Goal: Task Accomplishment & Management: Manage account settings

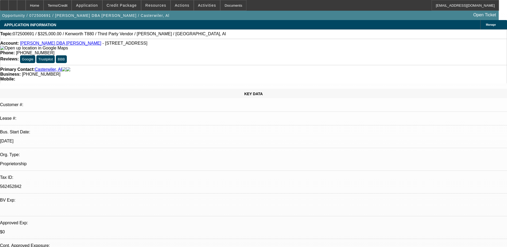
select select "0"
select select "0.1"
select select "0"
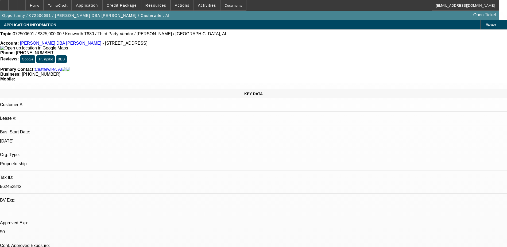
select select "0.1"
select select "0"
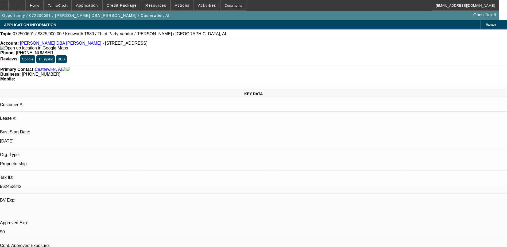
select select "0"
select select "1"
select select "6"
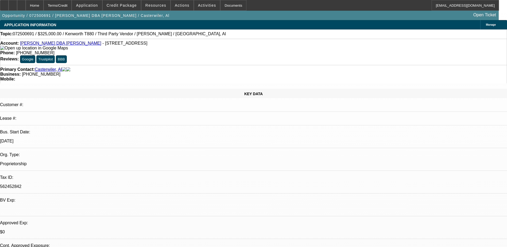
select select "1"
select select "6"
select select "1"
select select "2"
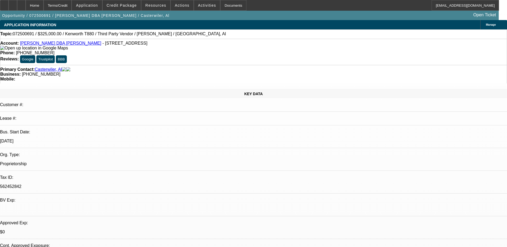
select select "6"
select select "1"
select select "9"
select select "6"
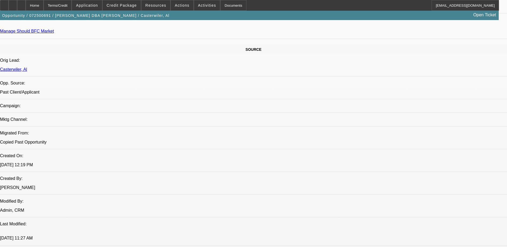
scroll to position [427, 0]
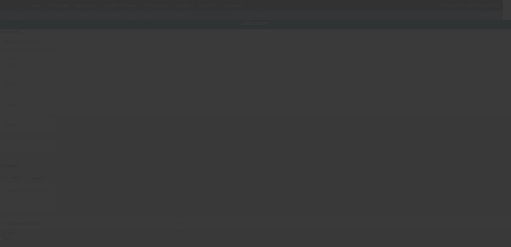
type input "Kenworth"
type input "T880"
radio input "true"
type input "110 Dane Dr"
type input "Greensburg"
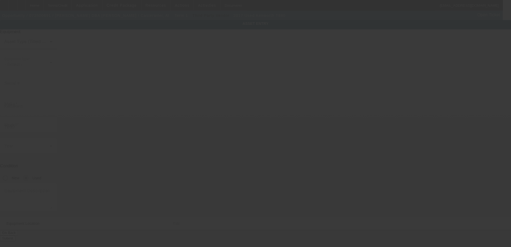
type input "15601"
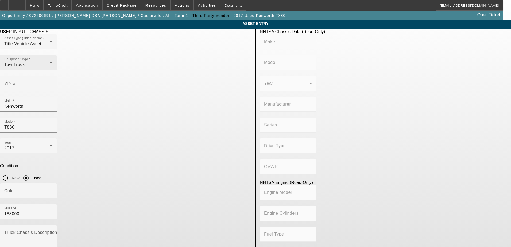
click at [52, 70] on div "Equipment Type Tow Truck" at bounding box center [28, 62] width 48 height 15
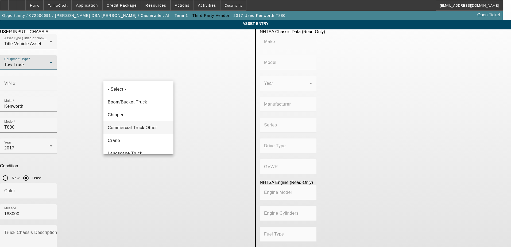
scroll to position [44, 0]
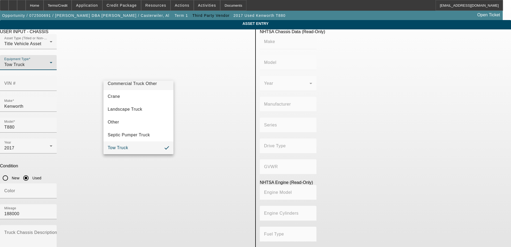
click at [133, 83] on span "Commercial Truck Other" at bounding box center [132, 83] width 49 height 6
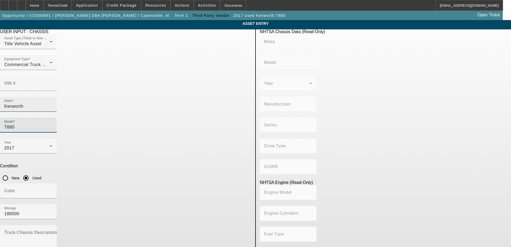
drag, startPoint x: 174, startPoint y: 97, endPoint x: 165, endPoint y: 96, distance: 9.1
click at [165, 97] on div "Make Kenworth Model T880" at bounding box center [125, 118] width 251 height 42
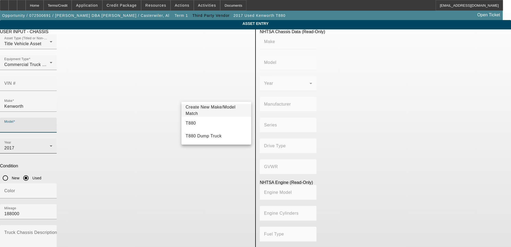
click at [50, 145] on div "2017" at bounding box center [26, 148] width 45 height 6
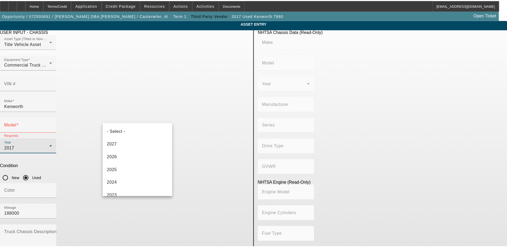
scroll to position [83, 0]
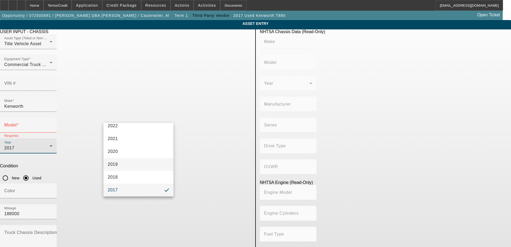
click at [126, 168] on mat-option "2019" at bounding box center [138, 164] width 70 height 13
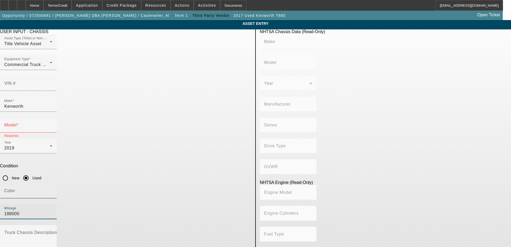
drag, startPoint x: 204, startPoint y: 139, endPoint x: 172, endPoint y: 139, distance: 32.0
click at [172, 183] on div "Color Mileage 188000" at bounding box center [125, 204] width 251 height 42
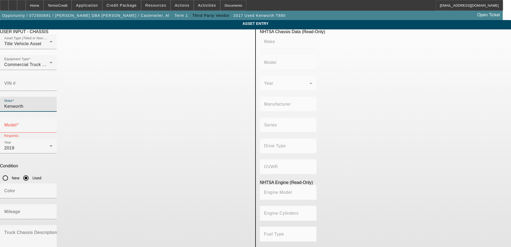
click at [52, 103] on input "Kenworth" at bounding box center [28, 106] width 48 height 6
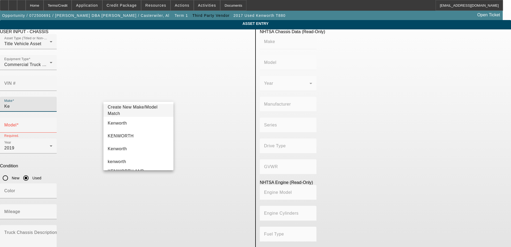
type input "K"
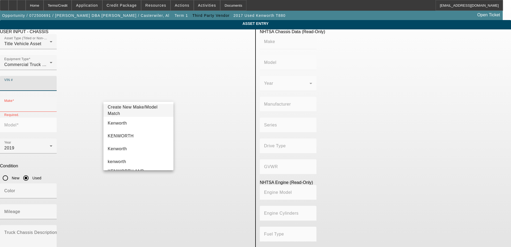
click at [52, 82] on input "VIN #" at bounding box center [28, 85] width 48 height 6
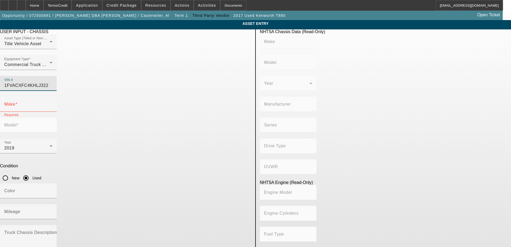
type input "1FVACXFC4KHLJ3227"
type input "FREIGHTLINER"
type input "M2"
type input "DAIMLER TRUCK NORTH AMERICA LLC"
type input "106 Medium Duty"
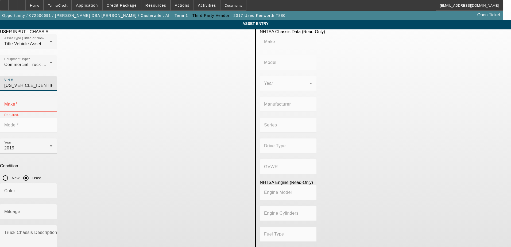
type input "4x2"
type input "Class 7: 26,001 - 33,000 lb (11,794 - 14,969 kg)"
type input "Cummins B6.7"
type input "6"
type input "Diesel"
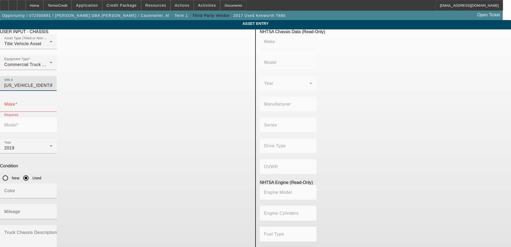
type input "408.85908543470"
type input "6.7"
type input "FREIGHTLINER"
type input "M2"
type input "1FVACXFC4KHLJ3227"
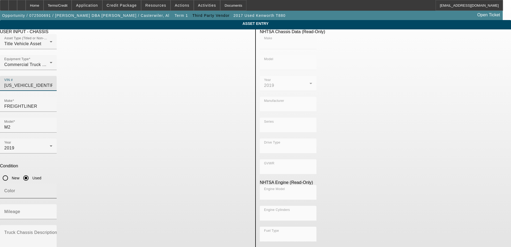
click at [52, 183] on div "Color" at bounding box center [28, 190] width 48 height 15
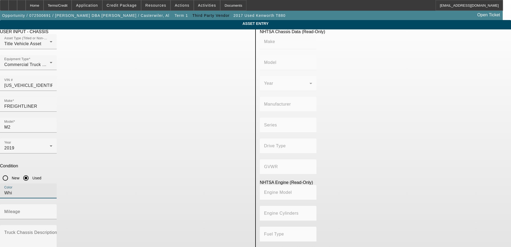
type input "Whit"
type input "FREIGHTLINER"
type input "M2"
type input "DAIMLER TRUCK NORTH AMERICA LLC"
type input "106 Medium Duty"
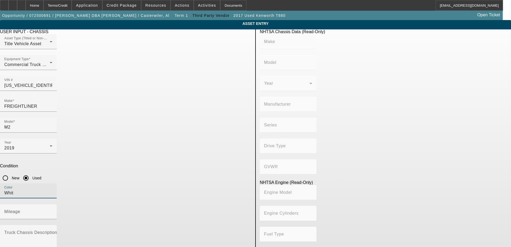
type input "4x2"
type input "Class 7: 26,001 - 33,000 lb (11,794 - 14,969 kg)"
type input "Cummins B6.7"
type input "6"
type input "Diesel"
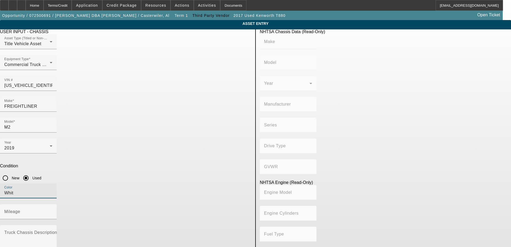
type input "408.85908543470"
type input "6.7"
type input "White"
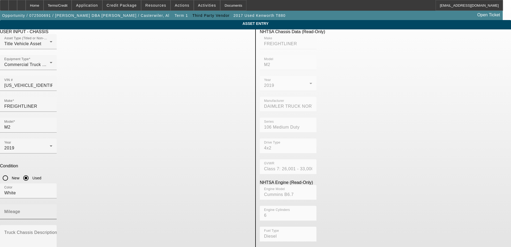
click at [20, 209] on mat-label "Mileage" at bounding box center [12, 211] width 16 height 5
click at [52, 210] on input "Mileage" at bounding box center [28, 213] width 48 height 6
type input "443387"
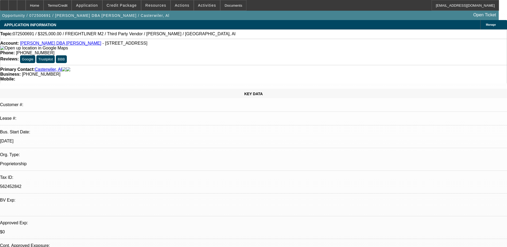
select select "0"
select select "0.1"
select select "6"
select select "0"
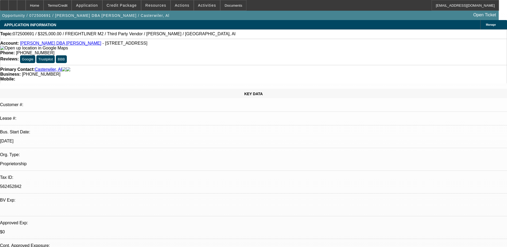
select select "0"
select select "0.1"
select select "6"
select select "0"
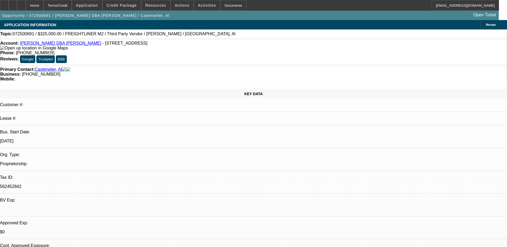
select select "2"
select select "0"
select select "6"
select select "0"
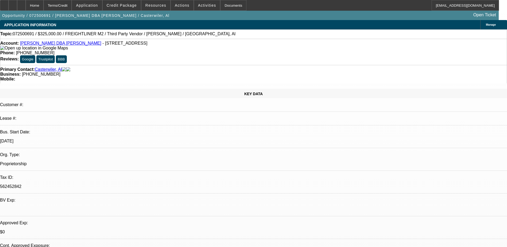
select select "9"
select select "0"
select select "6"
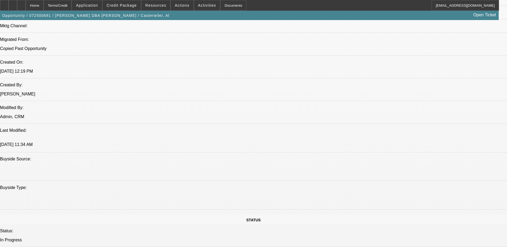
scroll to position [401, 0]
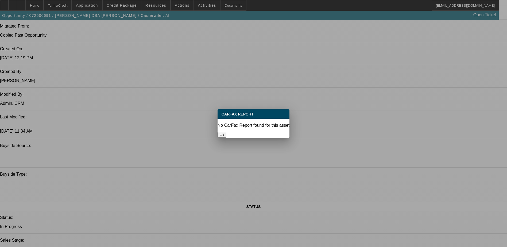
click at [226, 132] on button "Ok" at bounding box center [221, 135] width 9 height 6
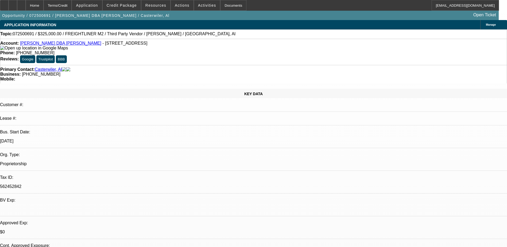
scroll to position [401, 0]
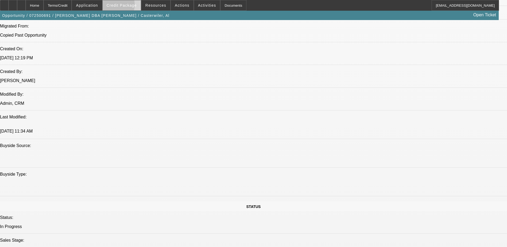
click at [121, 6] on span "Credit Package" at bounding box center [122, 5] width 30 height 4
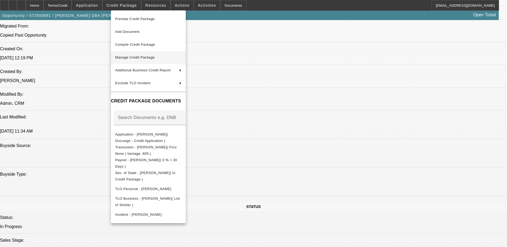
click at [145, 57] on span "Manage Credit Package" at bounding box center [135, 57] width 40 height 4
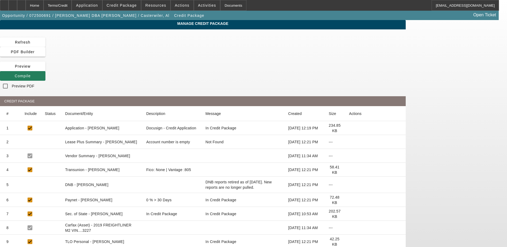
click at [15, 74] on icon at bounding box center [15, 76] width 0 height 4
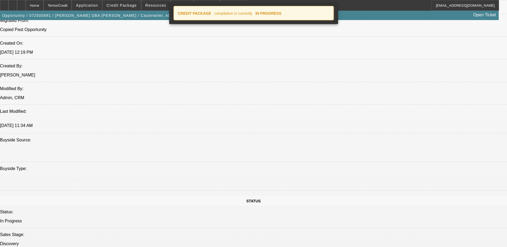
select select "0"
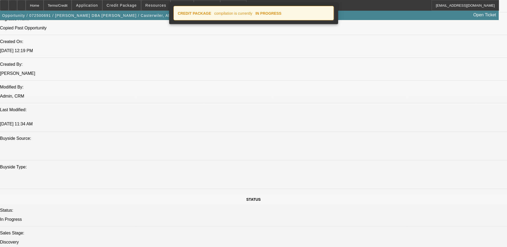
select select "0"
select select "0.1"
select select "6"
select select "0"
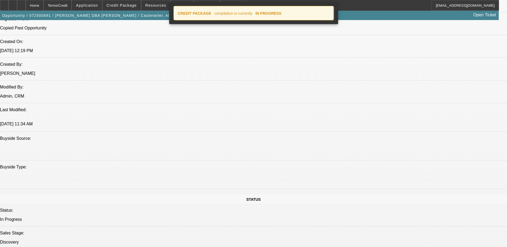
select select "0.1"
select select "6"
select select "0"
select select "2"
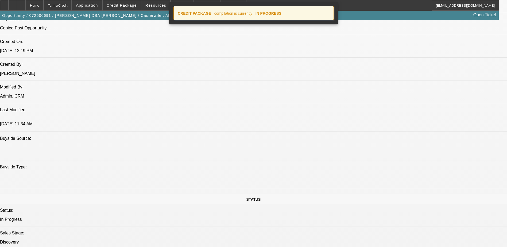
select select "0"
select select "6"
select select "0"
select select "9"
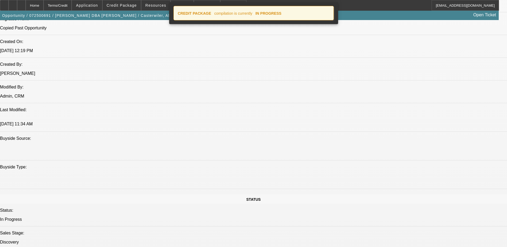
select select "0"
select select "6"
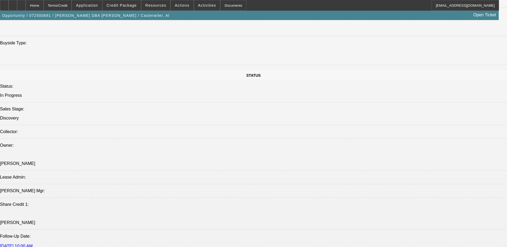
scroll to position [454, 0]
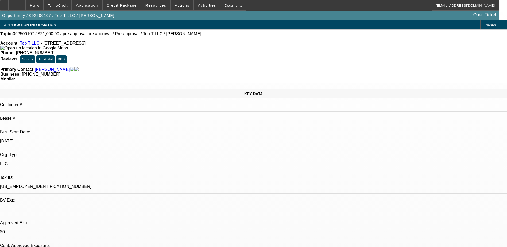
select select "0"
select select "0.1"
select select "0"
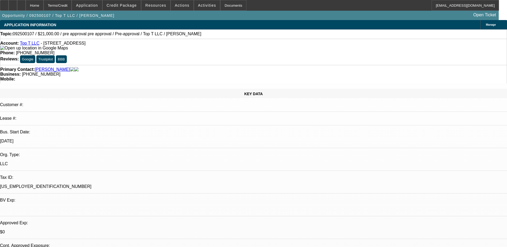
select select "0.1"
select select "0"
select select "0.1"
select select "0"
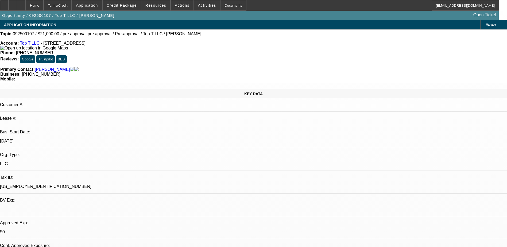
select select "0"
select select "0.1"
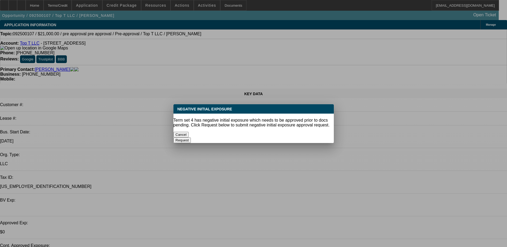
select select "1"
select select "4"
select select "1"
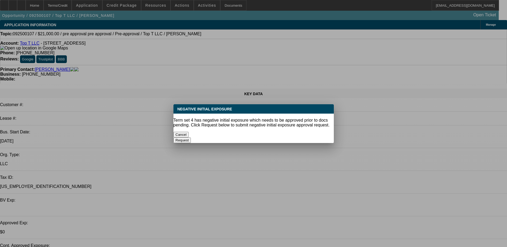
select select "4"
select select "1"
select select "4"
select select "1"
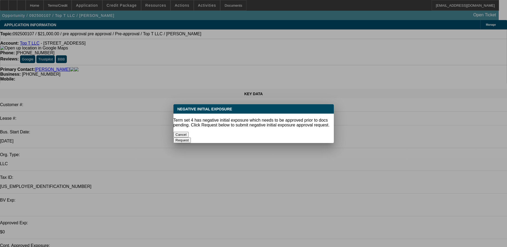
select select "1"
select select "4"
click at [189, 132] on button "Cancel" at bounding box center [180, 135] width 15 height 6
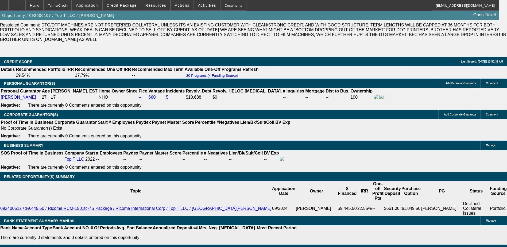
scroll to position [774, 0]
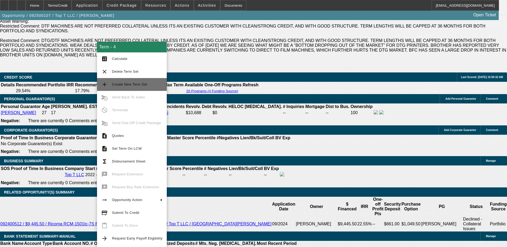
click at [133, 86] on span "Create New Term Set" at bounding box center [129, 84] width 35 height 4
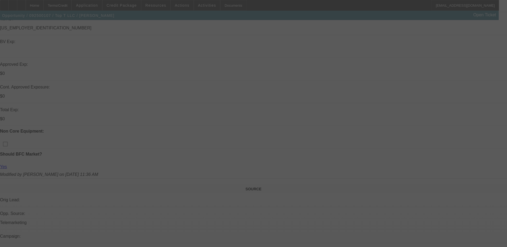
scroll to position [187, 0]
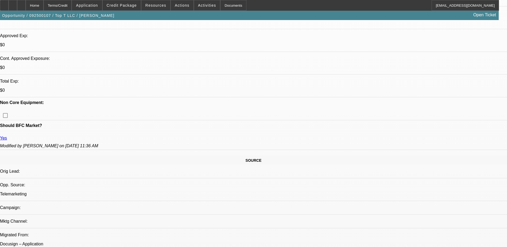
select select "0"
select select "0.1"
select select "0"
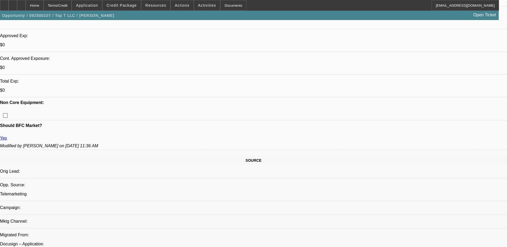
select select "0.1"
select select "0"
select select "0.1"
select select "0"
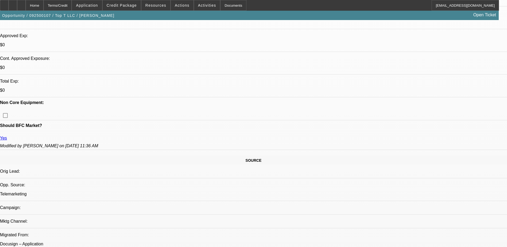
select select "0"
select select "0.1"
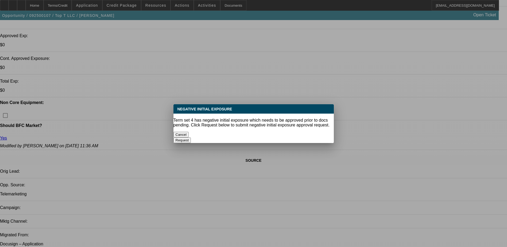
scroll to position [0, 0]
select select "1"
select select "4"
select select "1"
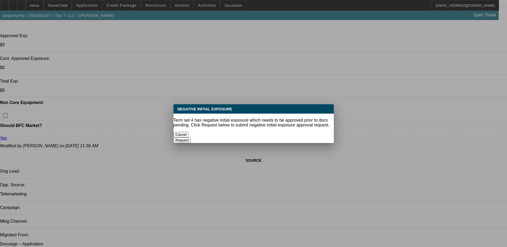
select select "1"
select select "4"
select select "1"
select select "4"
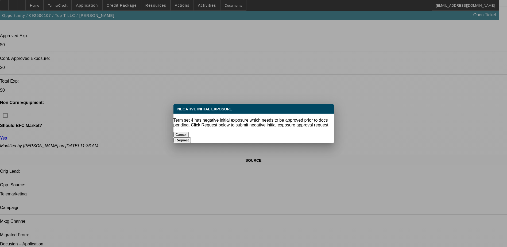
select select "1"
select select "4"
click at [189, 132] on button "Cancel" at bounding box center [180, 135] width 15 height 6
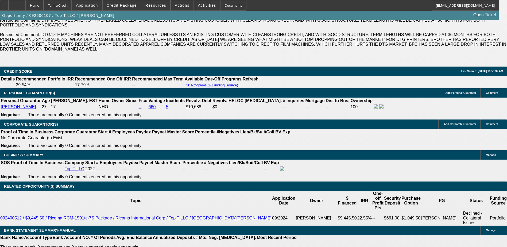
scroll to position [694, 0]
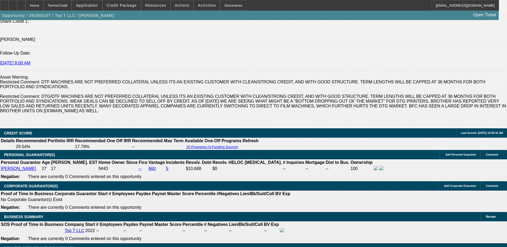
scroll to position [774, 0]
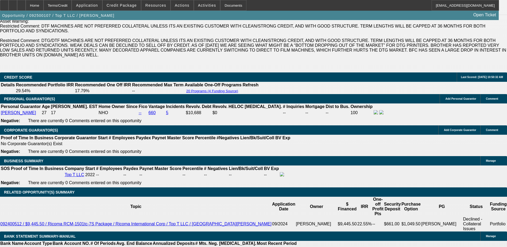
type input "UNKNOWN"
type input "1"
type input "$592.37"
type input "120"
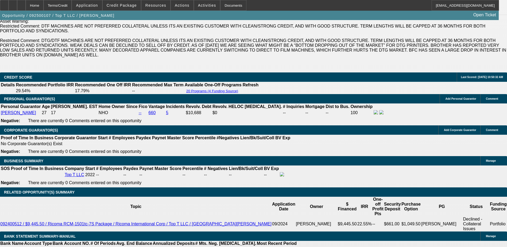
type input "$2,170.20"
type input "120.5"
type input "$2,178.26"
type input "20.5"
type input "$785.80"
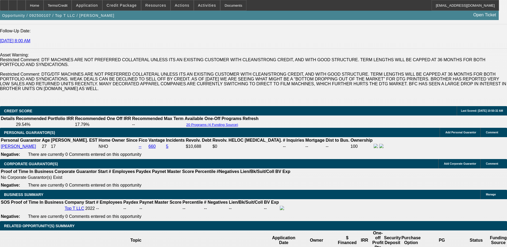
scroll to position [694, 0]
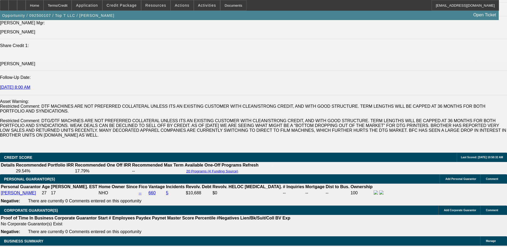
type input "20.5"
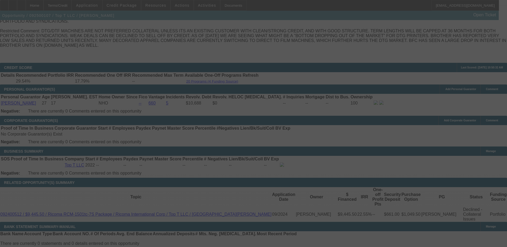
scroll to position [828, 0]
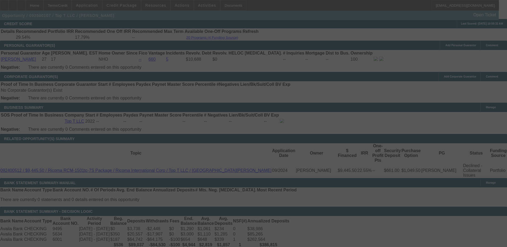
select select "0"
select select "0.1"
select select "4"
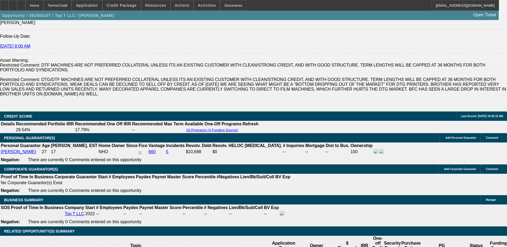
scroll to position [745, 0]
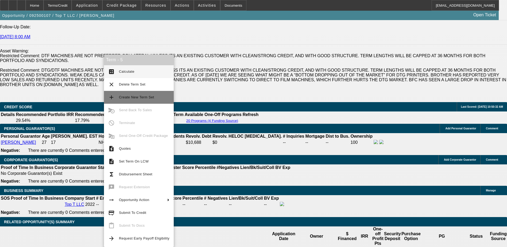
click at [120, 97] on span "Create New Term Set" at bounding box center [136, 97] width 35 height 4
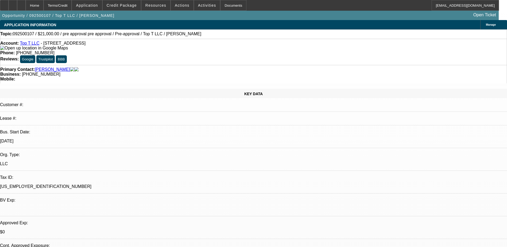
select select "0"
select select "0.1"
select select "0"
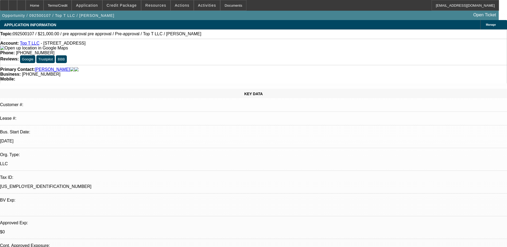
select select "0.1"
select select "0"
select select "0.1"
select select "0"
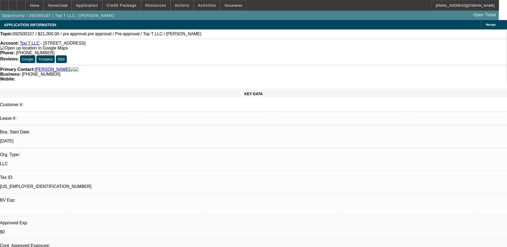
select select "0"
select select "0.1"
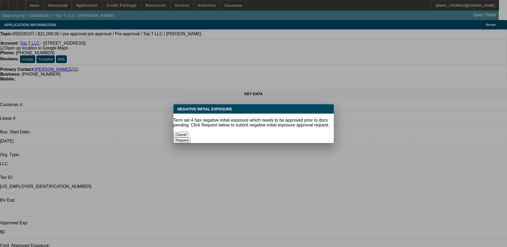
select select "1"
select select "4"
select select "1"
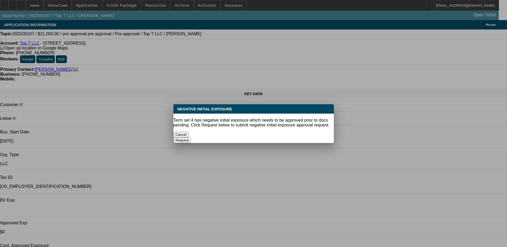
select select "4"
select select "1"
select select "4"
select select "1"
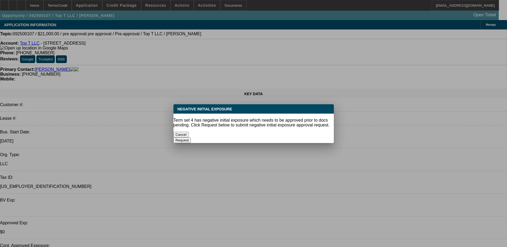
select select "1"
select select "4"
drag, startPoint x: 221, startPoint y: 132, endPoint x: 130, endPoint y: 150, distance: 93.0
click at [189, 132] on button "Cancel" at bounding box center [180, 135] width 15 height 6
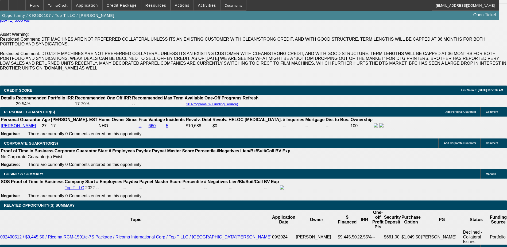
scroll to position [774, 0]
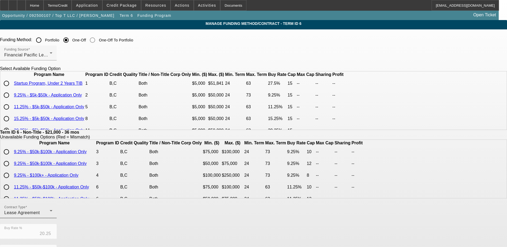
click at [52, 213] on div "Contract Type Lease Agreement" at bounding box center [28, 210] width 48 height 15
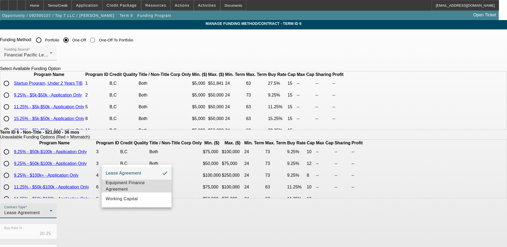
click at [128, 186] on span "Equipment Finance Agreement" at bounding box center [136, 185] width 61 height 13
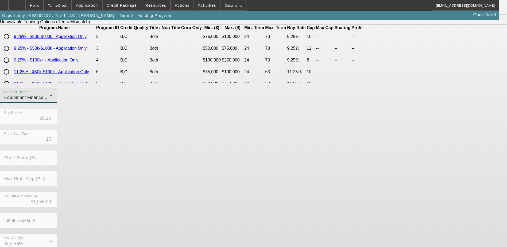
scroll to position [123, 0]
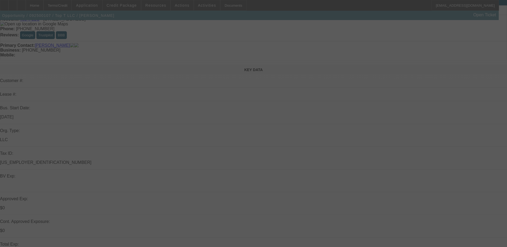
scroll to position [134, 0]
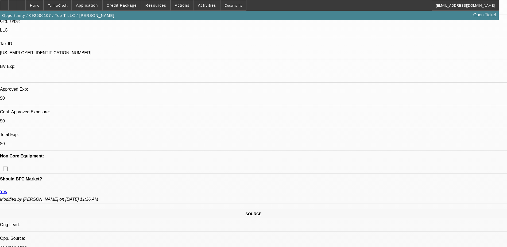
select select "0"
select select "6"
select select "0"
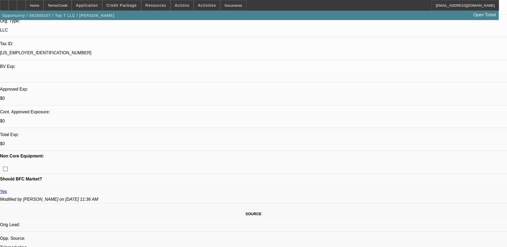
select select "0"
select select "0.1"
select select "4"
select select "0"
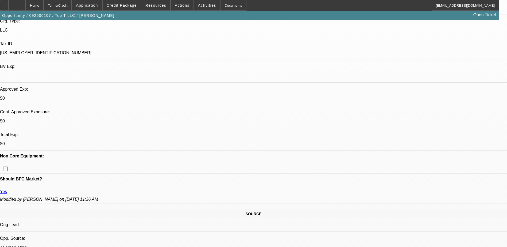
select select "0.1"
select select "4"
select select "0"
select select "0.1"
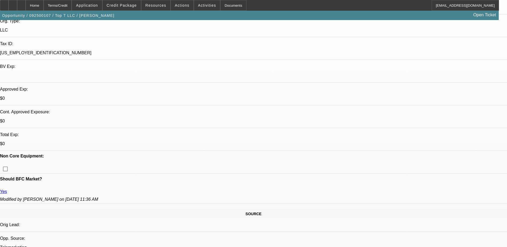
select select "4"
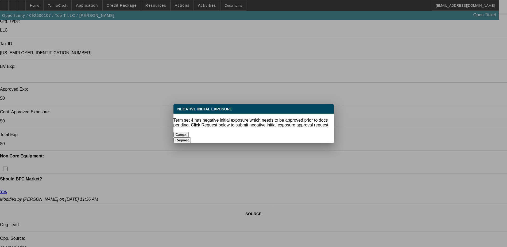
scroll to position [0, 0]
click at [189, 132] on button "Cancel" at bounding box center [180, 135] width 15 height 6
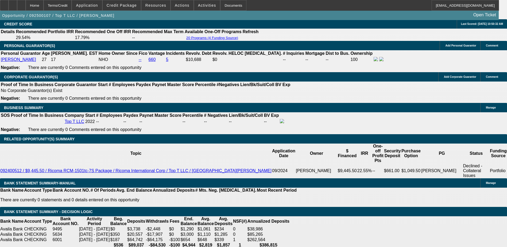
scroll to position [828, 0]
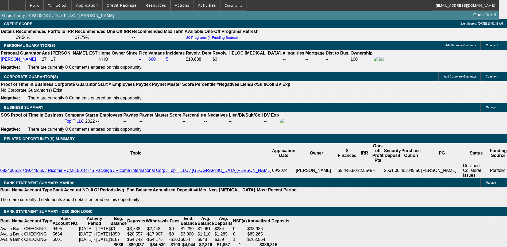
type input "UNKNOWN"
type input "21.5"
type input "$796.58"
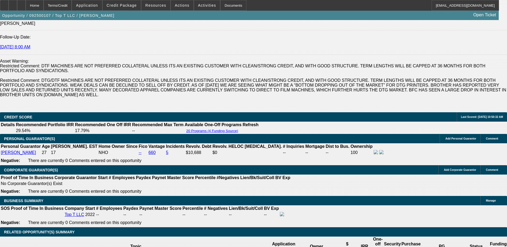
scroll to position [721, 0]
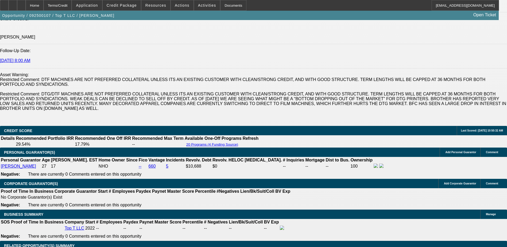
type input "21.5"
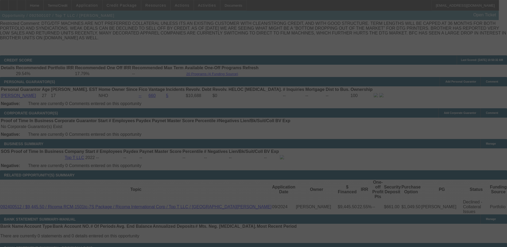
scroll to position [801, 0]
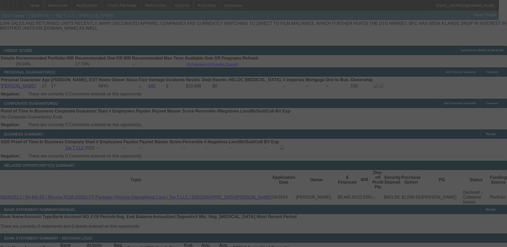
select select "0"
select select "6"
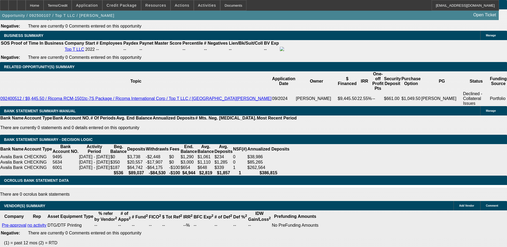
scroll to position [902, 0]
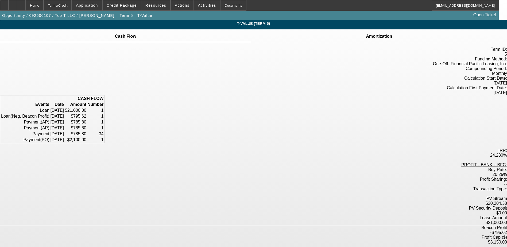
click at [365, 39] on td "Amortization" at bounding box center [378, 36] width 27 height 5
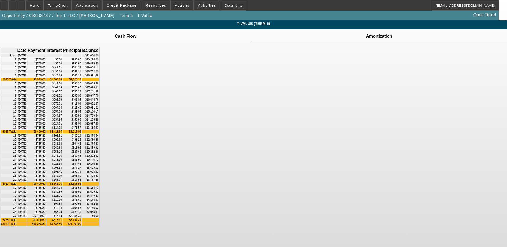
scroll to position [111, 0]
click at [44, 7] on div "Home" at bounding box center [35, 5] width 18 height 11
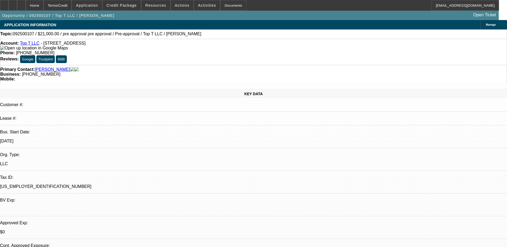
select select "0"
select select "6"
select select "0"
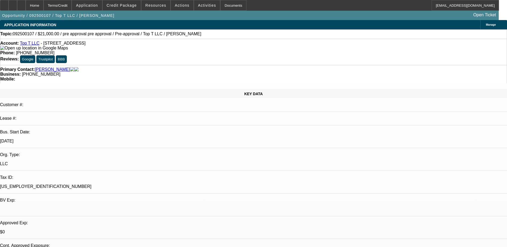
select select "0"
select select "0.1"
select select "4"
select select "0"
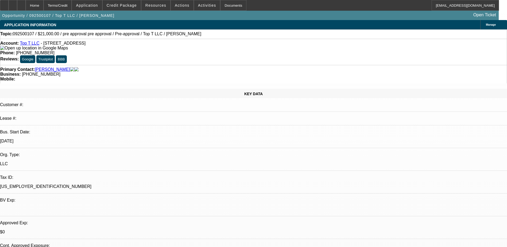
select select "0.1"
select select "4"
select select "0"
select select "0.1"
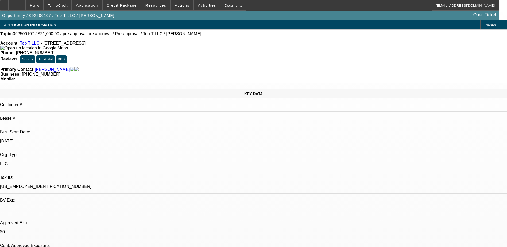
select select "4"
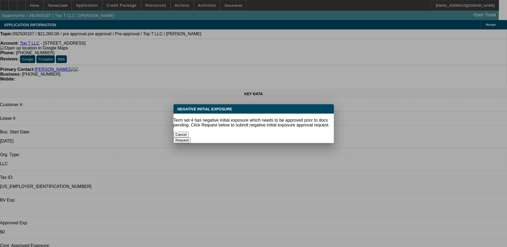
click at [189, 132] on button "Cancel" at bounding box center [180, 135] width 15 height 6
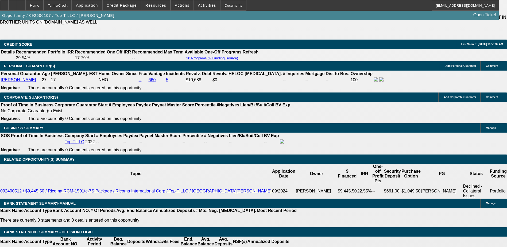
scroll to position [828, 0]
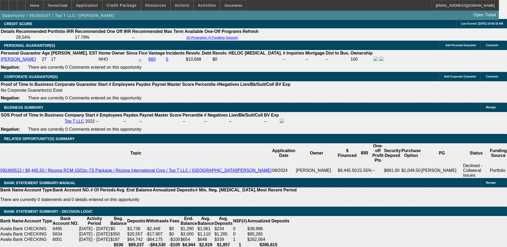
type input "UNKNOWN"
type input "21."
type input "$791.18"
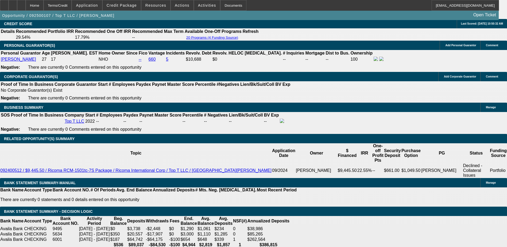
type input "2"
type input "$601.49"
type input "22"
type input "$802.00"
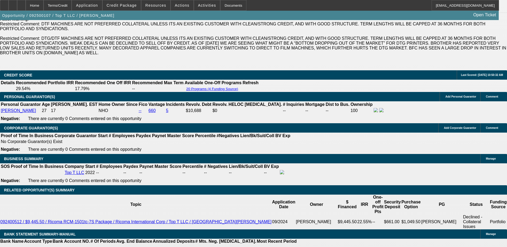
scroll to position [774, 0]
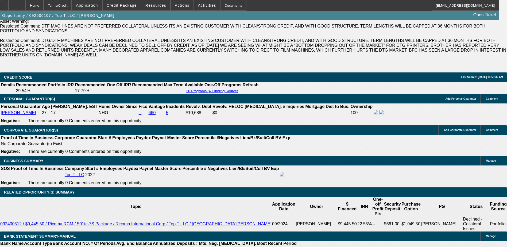
type input "2"
type input "$601.49"
type input "21"
type input "$791.18"
type input "21.8"
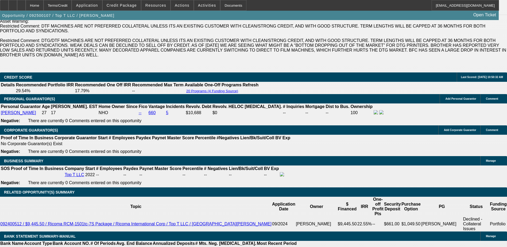
type input "$799.83"
type input "21."
type input "$791.18"
type input "21.7"
type input "$798.74"
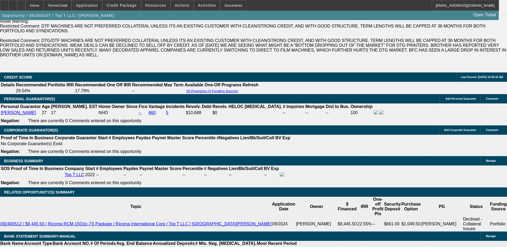
type input "21."
type input "$791.18"
type input "21.6"
type input "$797.66"
type input "21.6"
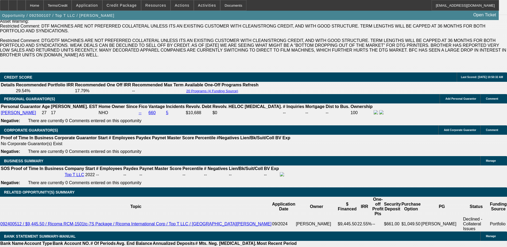
drag, startPoint x: 92, startPoint y: 160, endPoint x: 96, endPoint y: 167, distance: 8.7
type input "79.66"
type input "795.66"
type input "21.4"
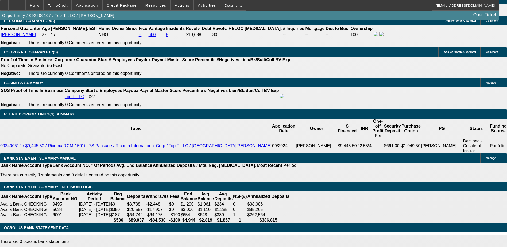
scroll to position [855, 0]
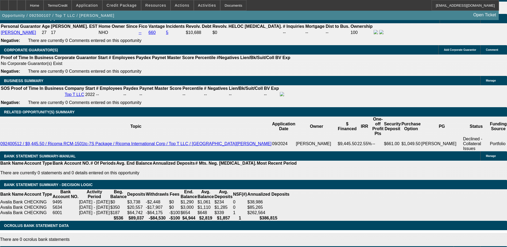
type input "796"
type input "21.4"
type input "7967"
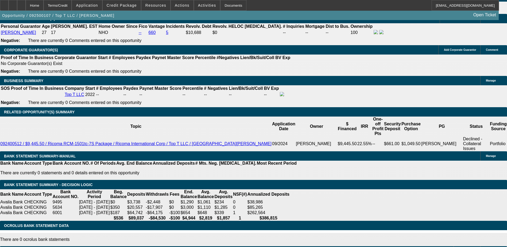
type input "455.3"
type input "797"
type input "21.5"
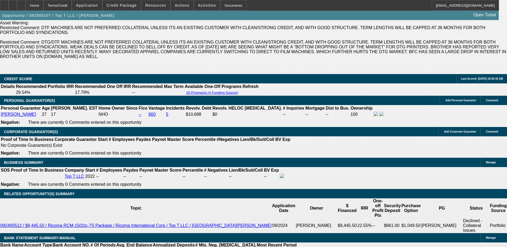
scroll to position [694, 0]
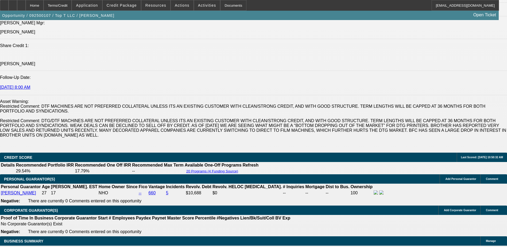
type input "$797.00"
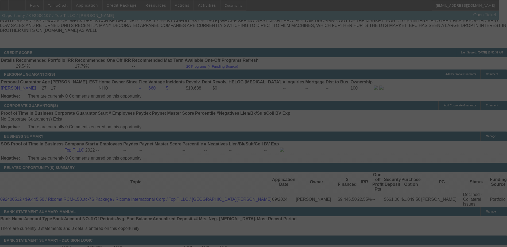
scroll to position [801, 0]
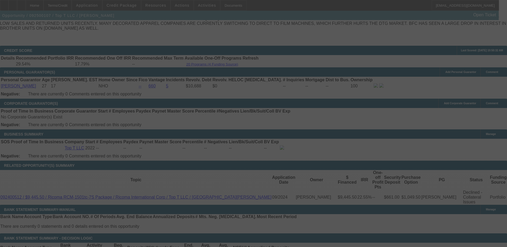
select select "0"
select select "6"
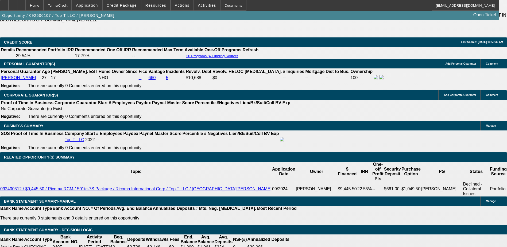
scroll to position [822, 0]
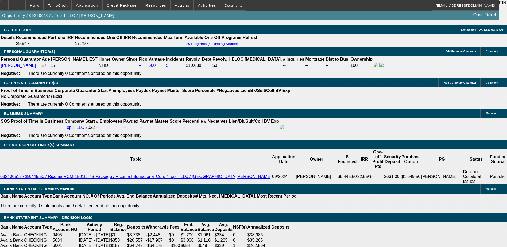
type input "7978"
type input "UNKNOWN"
type input "455.9"
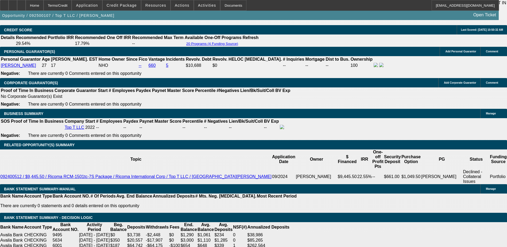
type input "797805"
type input "805"
type input "22.3"
type input "$805.00"
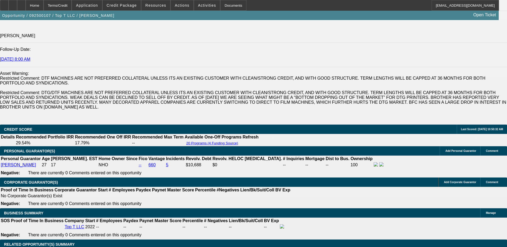
scroll to position [715, 0]
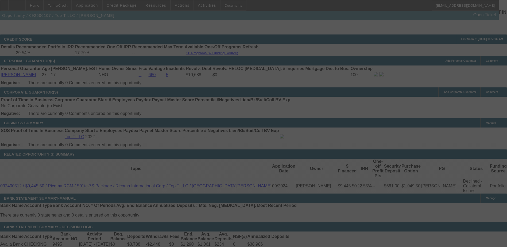
scroll to position [822, 0]
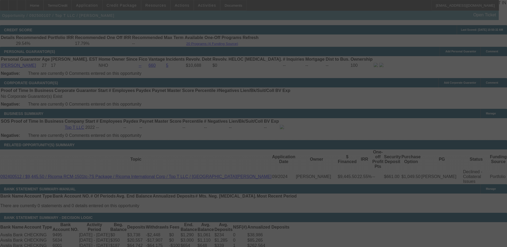
select select "0"
select select "6"
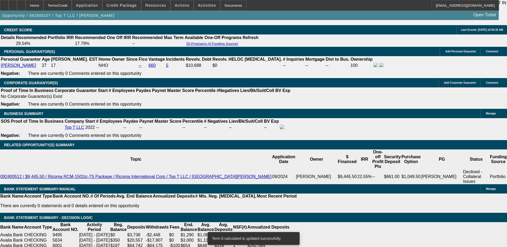
scroll to position [819, 0]
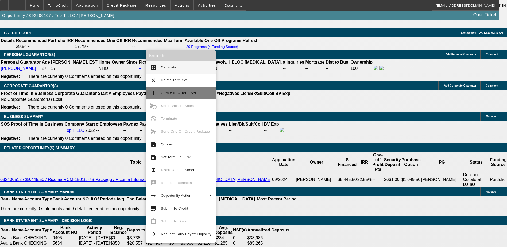
click at [165, 91] on span "Create New Term Set" at bounding box center [186, 93] width 50 height 6
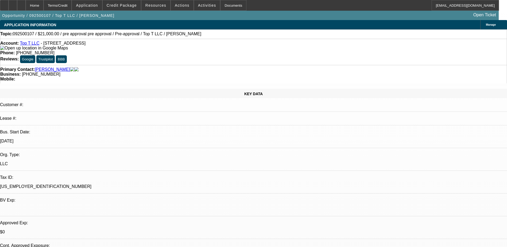
select select "0"
select select "0.1"
select select "0"
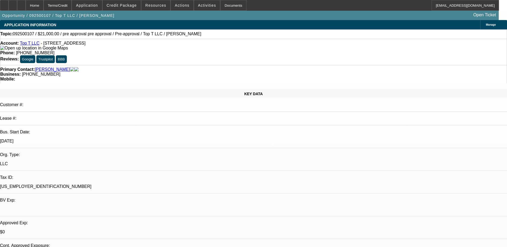
select select "0"
select select "0.1"
select select "0"
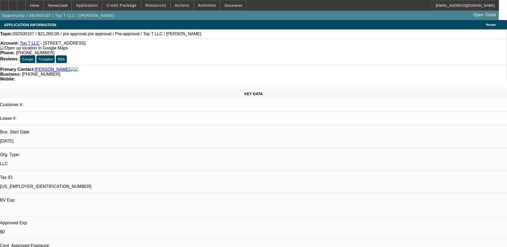
select select "0"
select select "0.1"
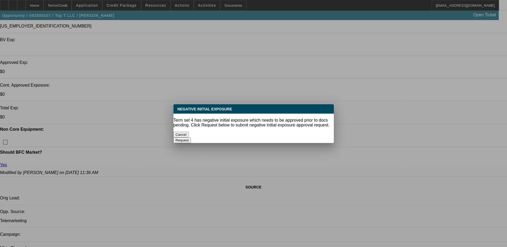
select select "1"
select select "4"
select select "1"
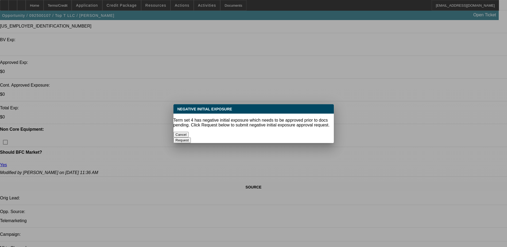
select select "6"
select select "1"
select select "4"
select select "1"
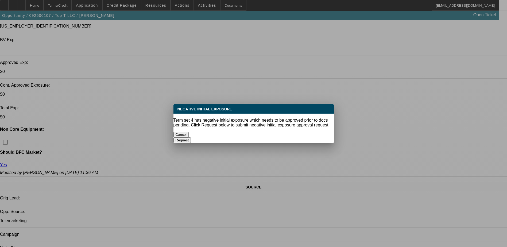
select select "1"
select select "4"
click at [189, 132] on button "Cancel" at bounding box center [180, 135] width 15 height 6
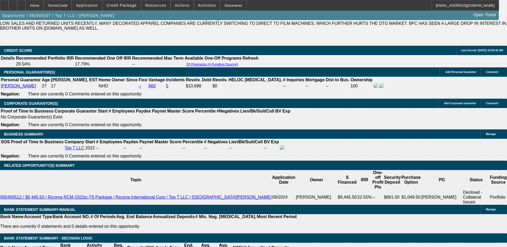
scroll to position [774, 0]
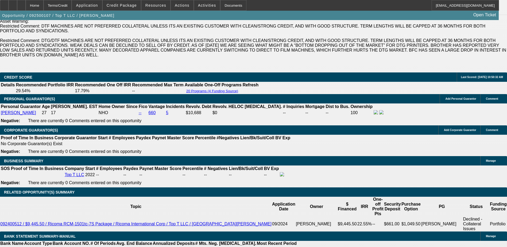
select select "15"
type input "UNKNOWN"
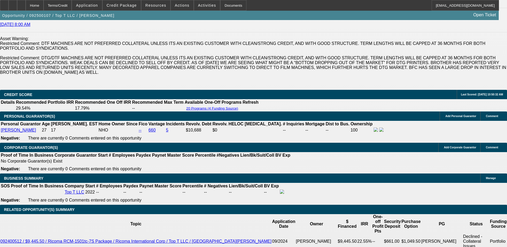
scroll to position [694, 0]
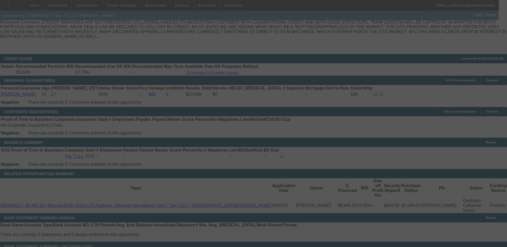
scroll to position [801, 0]
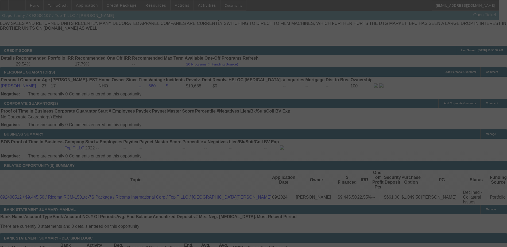
select select "0"
select select "15"
select select "0.1"
select select "4"
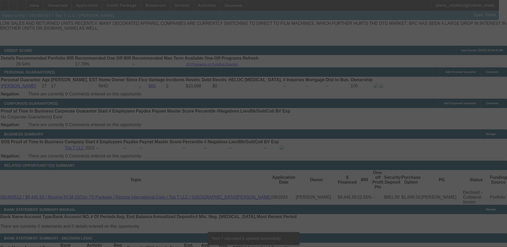
scroll to position [795, 0]
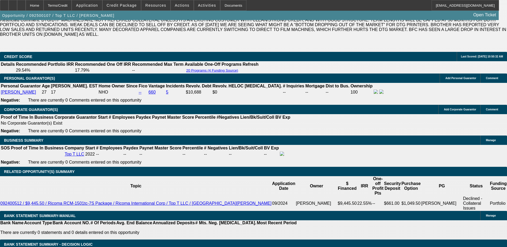
type input "UNKNOWN"
type input "2019.5"
type input "$3,539.50"
type input "19"
type input "$769.78"
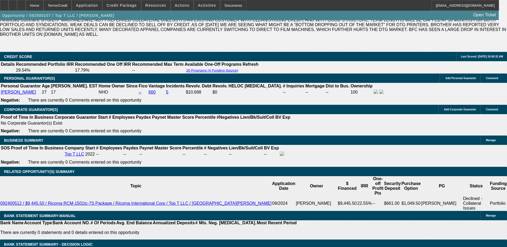
type input "19.5"
type input "$775.10"
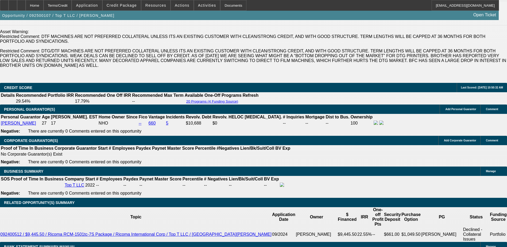
scroll to position [715, 0]
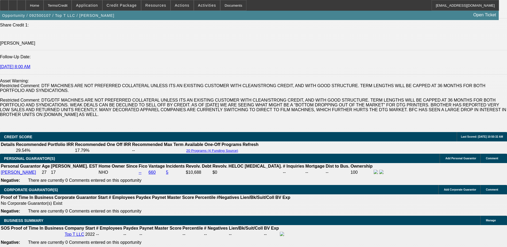
type input "19.5"
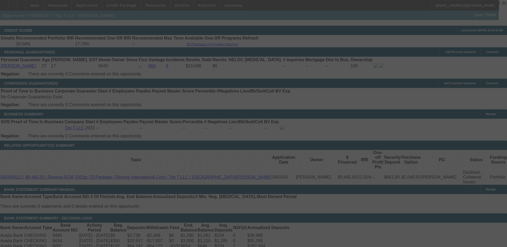
scroll to position [822, 0]
select select "0"
select select "15"
select select "0.1"
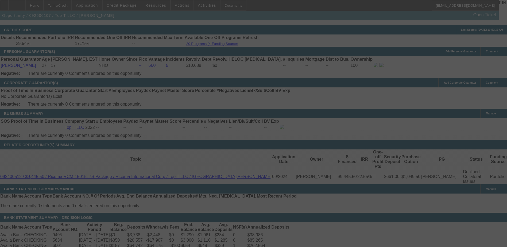
select select "4"
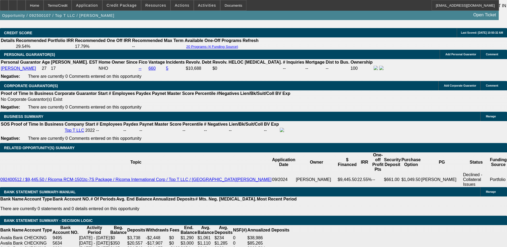
type input "UNKNOWN"
type input "19.51"
type input "$775.20"
type input "19.518"
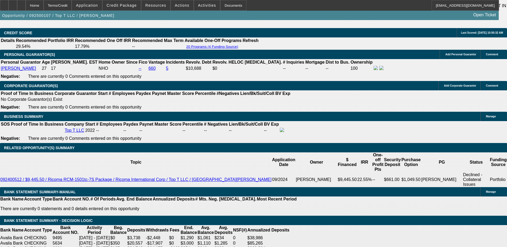
scroll to position [0, 1]
type input "$775.29"
type input "19.518."
type input "9"
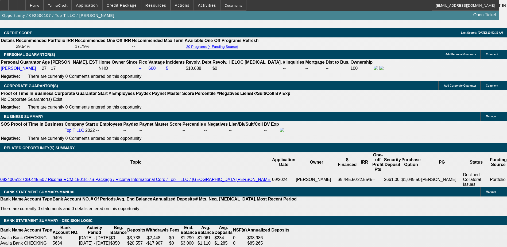
type input "$667.79"
type input "91"
type input "$1,716.01"
type input "918"
type input "$16,065.00"
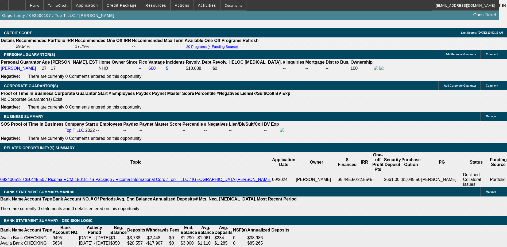
type input "918.9"
type input "$16,080.75"
type input "18.9"
type input "$768.72"
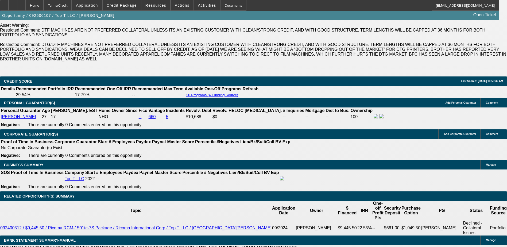
scroll to position [765, 0]
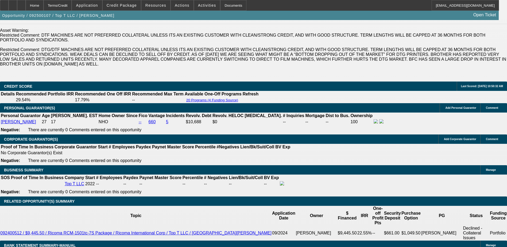
type input "18.9"
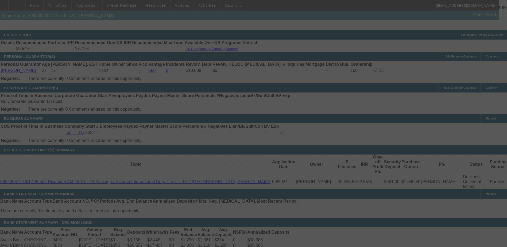
scroll to position [845, 0]
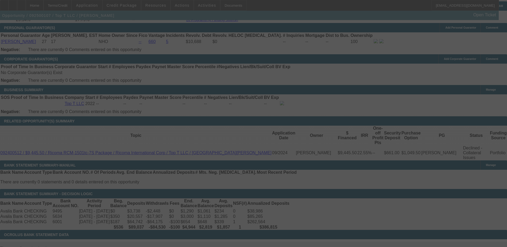
select select "0"
select select "15"
select select "0.1"
select select "4"
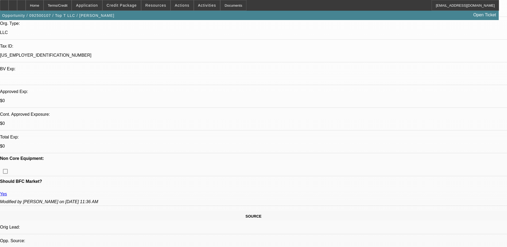
scroll to position [124, 0]
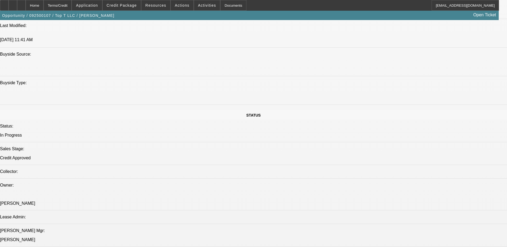
scroll to position [498, 0]
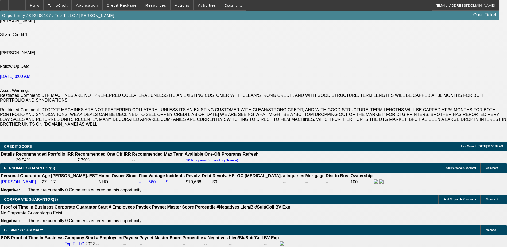
scroll to position [792, 0]
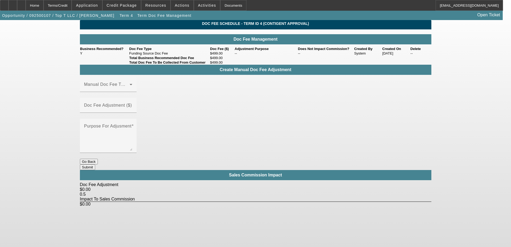
click at [98, 159] on button "Go Back" at bounding box center [89, 162] width 18 height 6
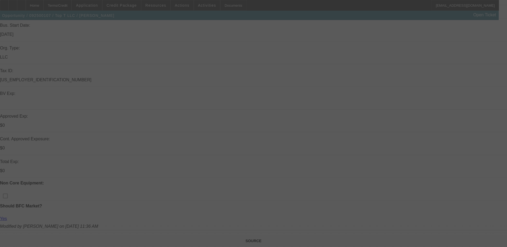
scroll to position [107, 0]
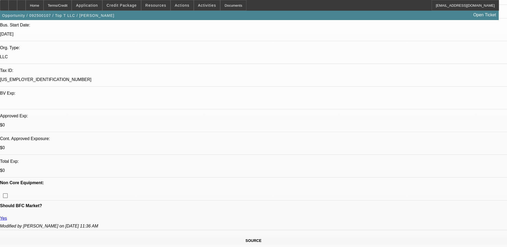
select select "0"
select select "15"
select select "0.1"
select select "4"
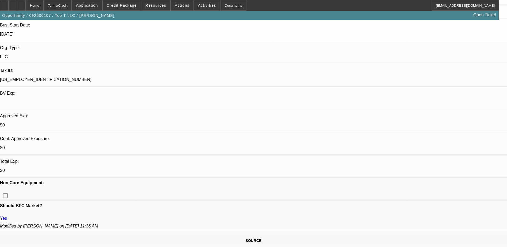
select select "0"
select select "6"
select select "0"
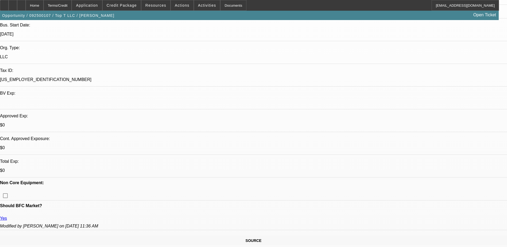
select select "0"
select select "0.1"
select select "4"
select select "0"
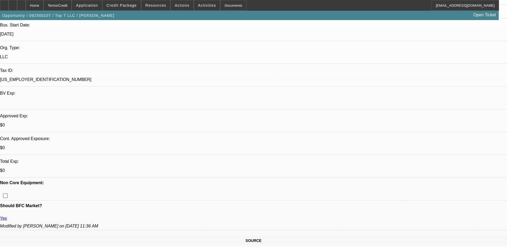
select select "0.1"
select select "4"
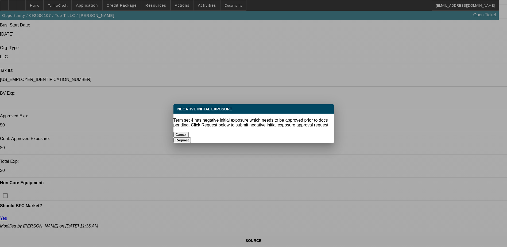
scroll to position [0, 0]
click at [189, 132] on button "Cancel" at bounding box center [180, 135] width 15 height 6
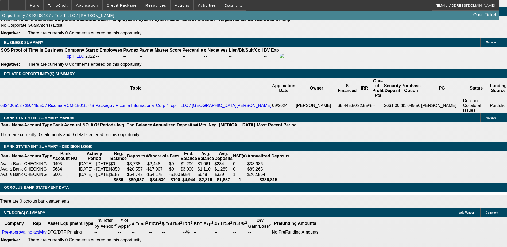
scroll to position [935, 0]
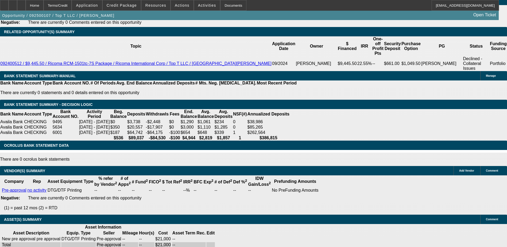
drag, startPoint x: 386, startPoint y: 64, endPoint x: 384, endPoint y: 66, distance: 3.0
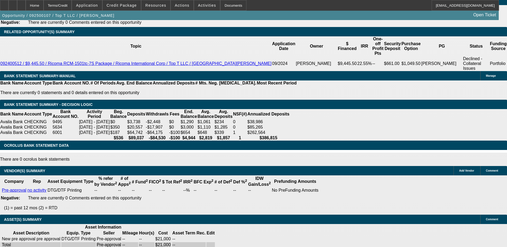
scroll to position [134, 0]
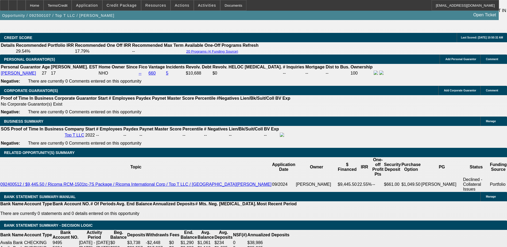
scroll to position [801, 0]
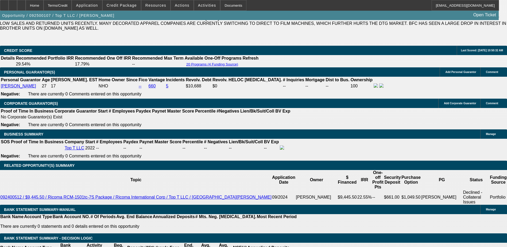
click at [300, 5] on div "Home Terms/Credit Application Credit Package Resources Actions Activities Docum…" at bounding box center [249, 5] width 499 height 11
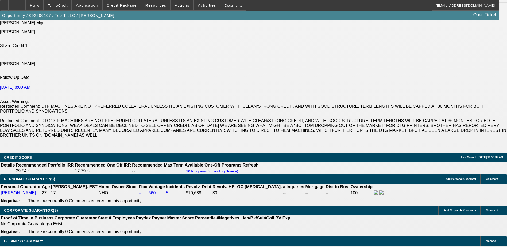
scroll to position [748, 0]
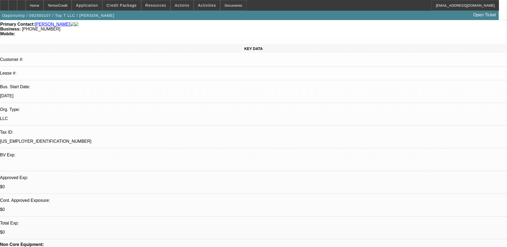
scroll to position [187, 0]
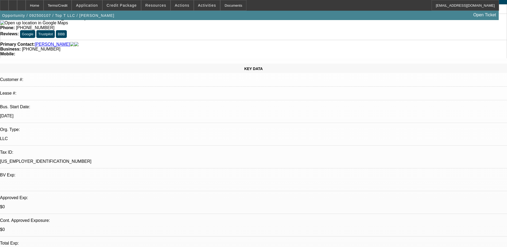
scroll to position [0, 0]
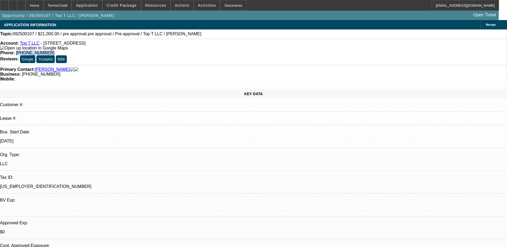
drag, startPoint x: 210, startPoint y: 44, endPoint x: 186, endPoint y: 45, distance: 24.6
click at [186, 50] on div "Phone: (515) 408-5240" at bounding box center [253, 52] width 506 height 5
copy span "(515) 408-5240"
click at [33, 45] on link "Top T LLC" at bounding box center [29, 43] width 19 height 5
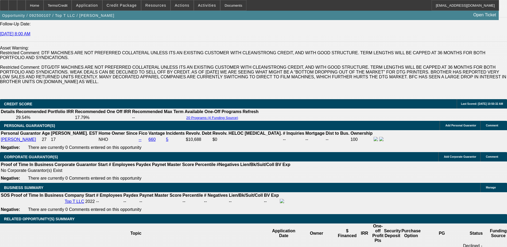
scroll to position [801, 0]
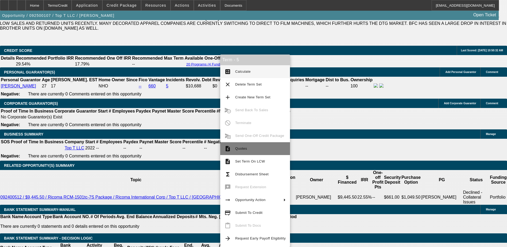
click at [255, 149] on span "Quotes" at bounding box center [260, 148] width 50 height 6
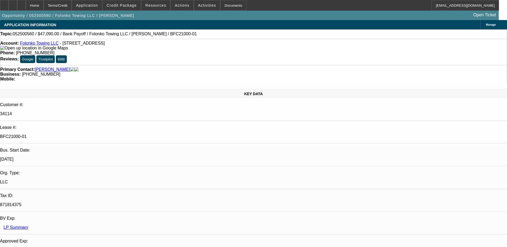
select select "0"
select select "2"
select select "0.1"
select select "0"
select select "2"
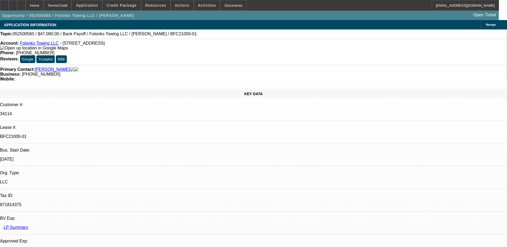
select select "0.1"
select select "0"
select select "2"
select select "0.1"
select select "0"
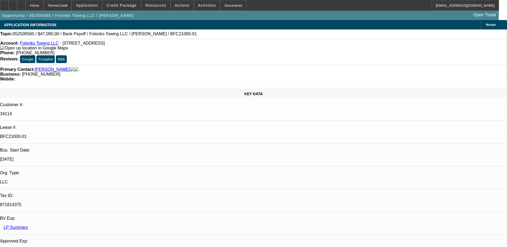
select select "2"
select select "0.1"
select select "1"
select select "2"
select select "4"
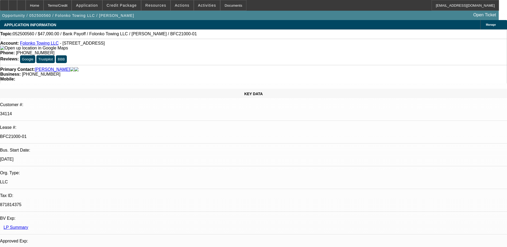
select select "1"
select select "2"
select select "4"
select select "1"
select select "2"
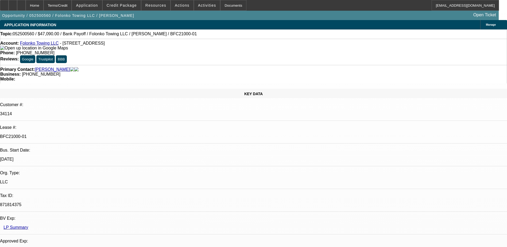
select select "4"
select select "1"
select select "2"
select select "4"
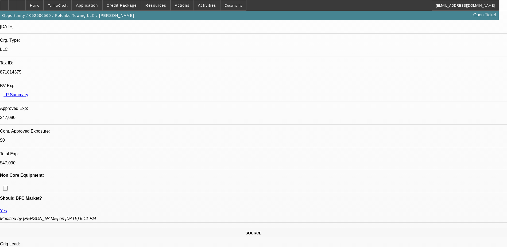
scroll to position [134, 0]
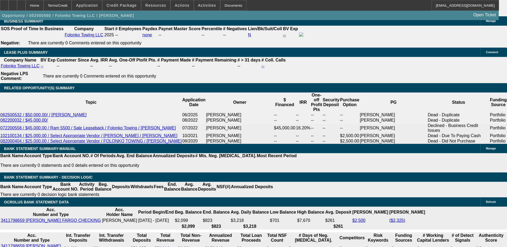
scroll to position [908, 0]
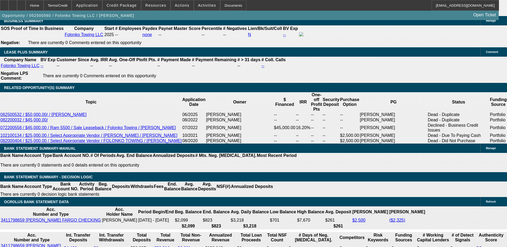
click at [255, 5] on div "Home Terms/Credit Application Credit Package Resources Actions Activities Docum…" at bounding box center [249, 5] width 499 height 11
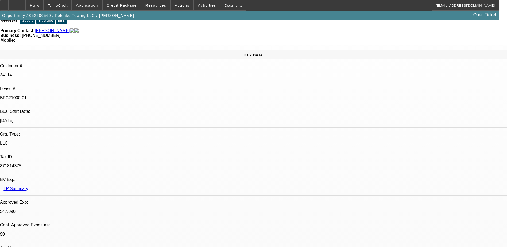
scroll to position [0, 0]
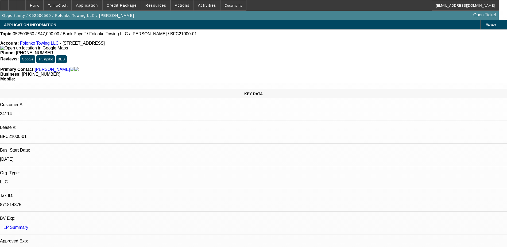
click at [54, 50] on span "[PHONE_NUMBER]" at bounding box center [35, 52] width 38 height 5
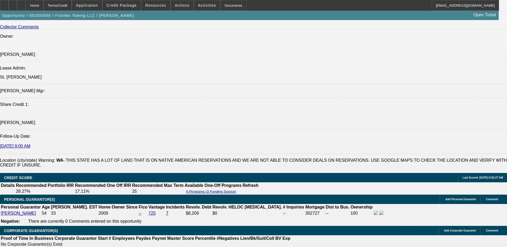
scroll to position [828, 0]
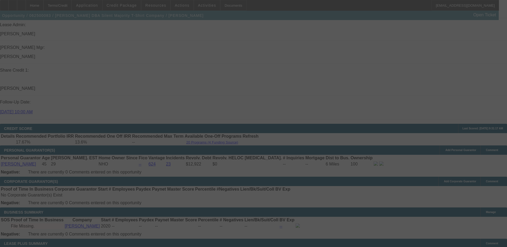
scroll to position [787, 0]
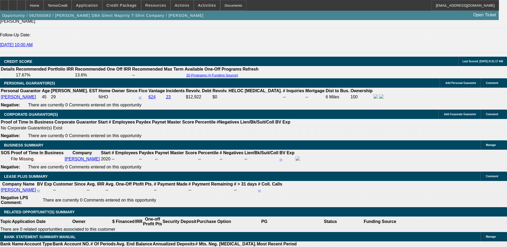
select select "0"
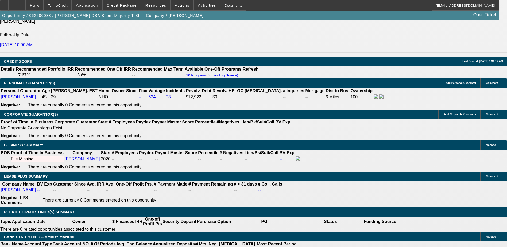
select select "0"
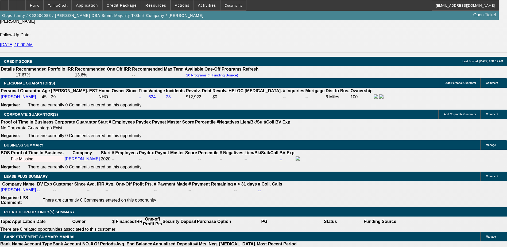
select select "0"
select select "1"
select select "6"
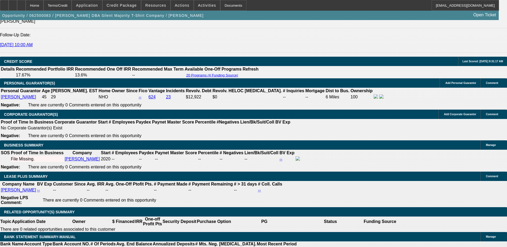
select select "1"
select select "6"
select select "1"
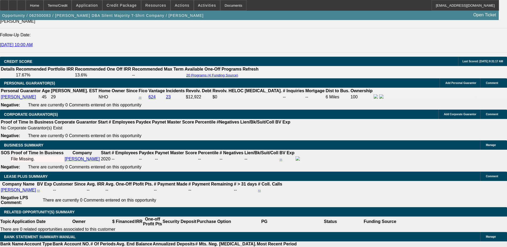
select select "6"
select select "1"
select select "6"
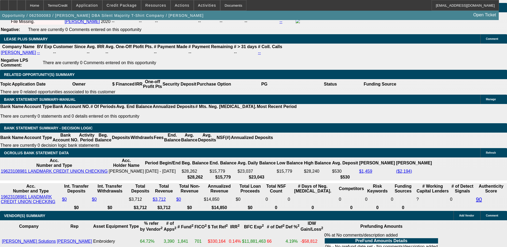
scroll to position [515, 0]
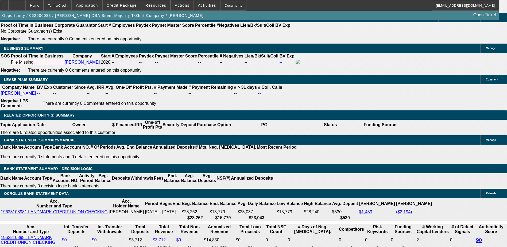
scroll to position [898, 0]
